Goal: Task Accomplishment & Management: Manage account settings

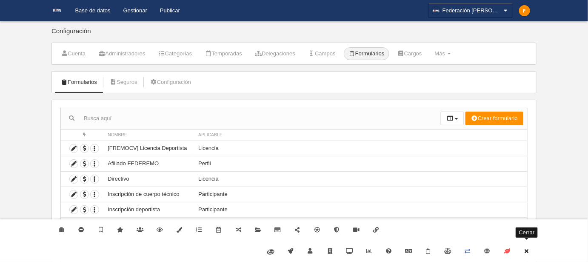
click at [528, 249] on icon at bounding box center [526, 251] width 7 height 6
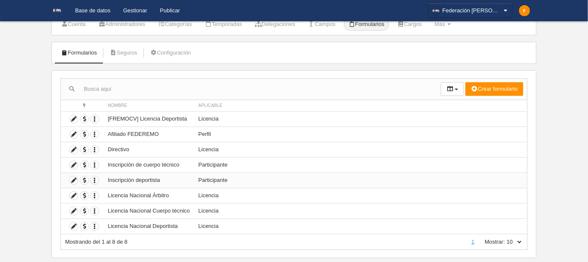
scroll to position [45, 0]
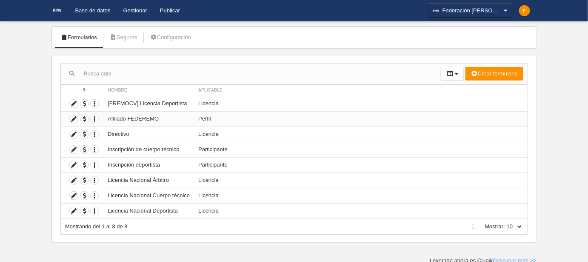
click at [203, 117] on td "Perfil" at bounding box center [360, 118] width 333 height 15
click at [139, 103] on td "[FREMOCV] Licencia Deportista" at bounding box center [148, 103] width 91 height 15
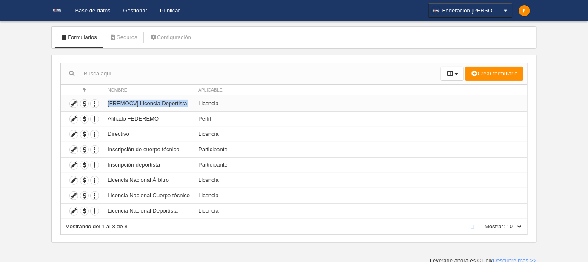
click at [139, 103] on td "[FREMOCV] Licencia Deportista" at bounding box center [148, 103] width 91 height 15
click at [71, 104] on icon at bounding box center [74, 104] width 8 height 8
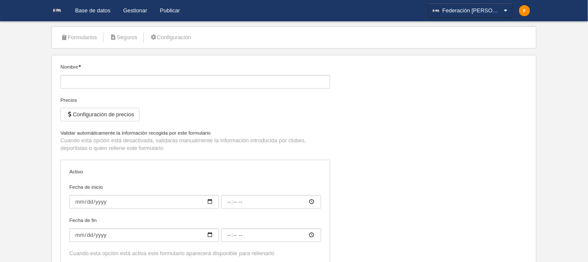
type input "[FREMOCV] Licencia Deportista"
checkbox input "true"
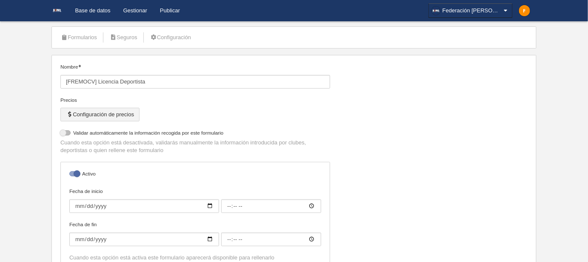
select select "selected"
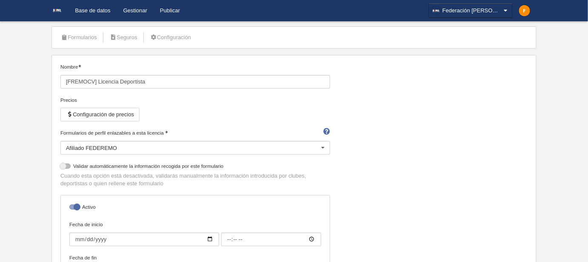
drag, startPoint x: 62, startPoint y: 131, endPoint x: 151, endPoint y: 132, distance: 89.7
click at [151, 132] on label "Formularios de perfil enlazables a esta licencia" at bounding box center [195, 133] width 270 height 8
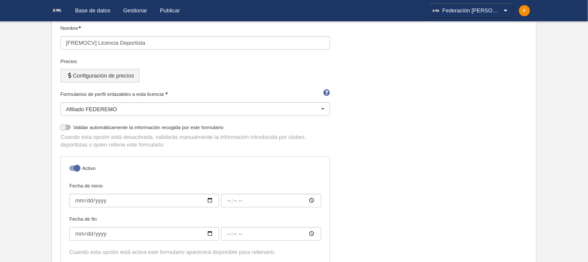
click at [102, 73] on button "Configuración de precios" at bounding box center [99, 76] width 79 height 14
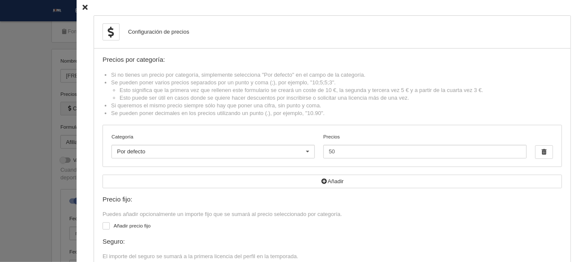
scroll to position [45, 0]
click at [82, 9] on icon at bounding box center [84, 8] width 5 height 6
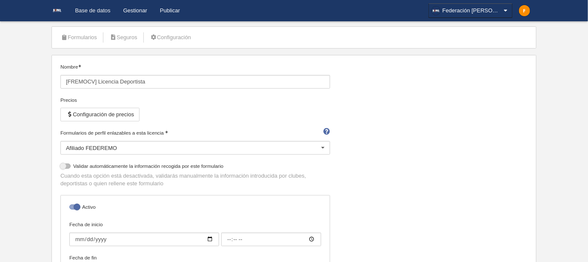
click at [101, 15] on link "Base de datos" at bounding box center [93, 10] width 48 height 21
